Goal: Transaction & Acquisition: Purchase product/service

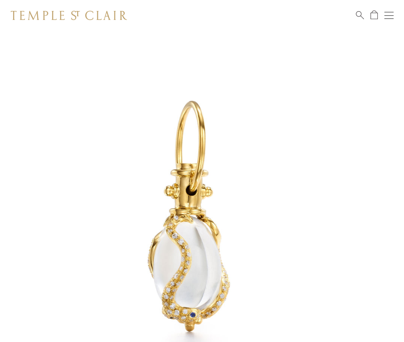
scroll to position [10, 0]
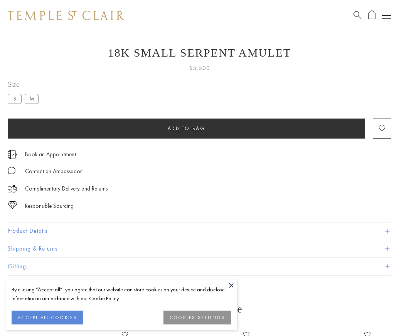
click at [186, 128] on span "Add to bag" at bounding box center [187, 128] width 38 height 7
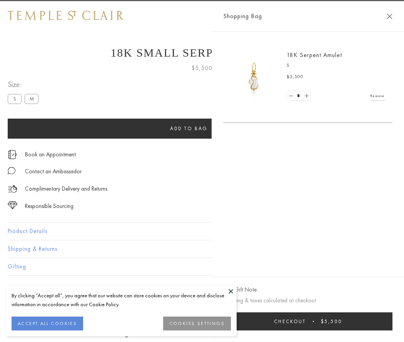
click at [327, 321] on button "Checkout $5,500" at bounding box center [307, 321] width 169 height 18
